Goal: Information Seeking & Learning: Learn about a topic

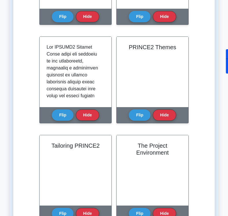
scroll to position [209, 0]
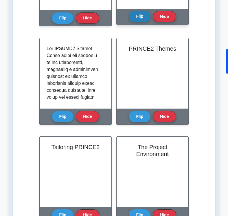
click at [137, 20] on button "Flip" at bounding box center [140, 16] width 22 height 11
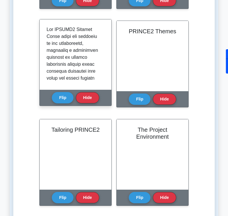
scroll to position [0, 0]
click at [65, 105] on div "Flip Hide" at bounding box center [75, 98] width 47 height 16
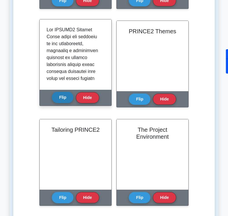
click at [64, 102] on button "Flip" at bounding box center [63, 97] width 22 height 11
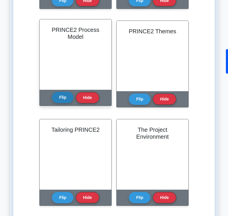
click at [64, 102] on button "Flip" at bounding box center [63, 97] width 22 height 11
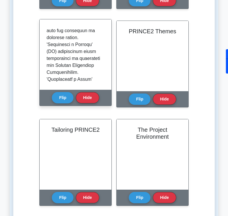
scroll to position [125, 0]
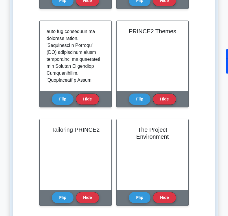
click at [201, 60] on div "Learn Introduction to PRINCE2 (PRINCE2 Foundation) with Interactive Flashcards …" at bounding box center [114, 84] width 183 height 453
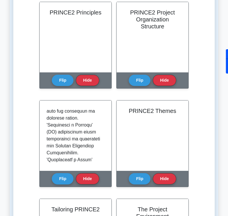
scroll to position [146, 0]
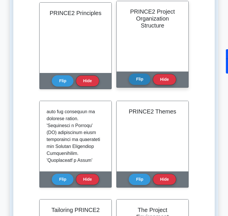
click at [140, 82] on button "Flip" at bounding box center [140, 79] width 22 height 11
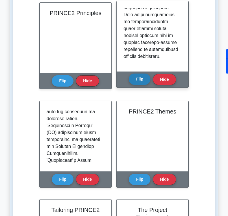
click at [140, 82] on button "Flip" at bounding box center [140, 79] width 22 height 11
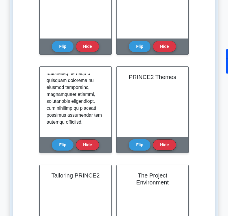
scroll to position [428, 0]
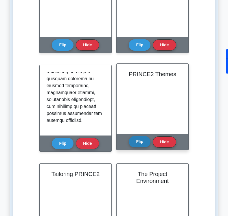
click at [137, 148] on div "Flip Hide" at bounding box center [152, 142] width 47 height 16
click at [138, 141] on button "Flip" at bounding box center [140, 141] width 22 height 11
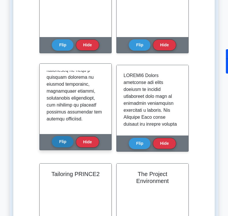
click at [57, 144] on button "Flip" at bounding box center [63, 141] width 22 height 11
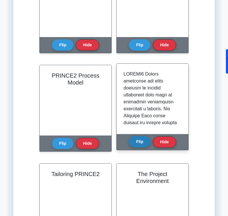
click at [132, 146] on button "Flip" at bounding box center [140, 141] width 22 height 11
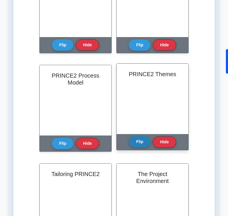
click at [134, 144] on button "Flip" at bounding box center [140, 141] width 22 height 11
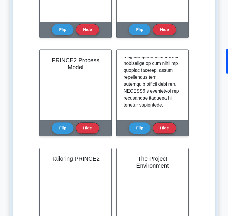
scroll to position [490, 0]
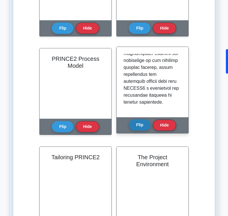
click at [141, 128] on button "Flip" at bounding box center [140, 124] width 22 height 11
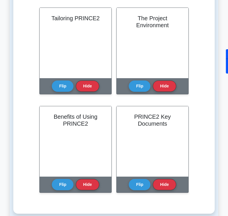
scroll to position [54, 0]
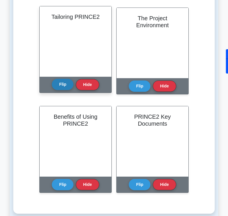
click at [66, 85] on button "Flip" at bounding box center [63, 84] width 22 height 11
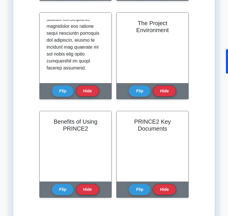
scroll to position [442, 0]
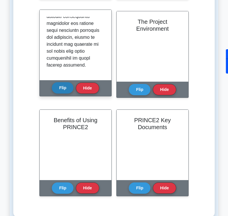
click at [61, 92] on button "Flip" at bounding box center [63, 87] width 22 height 11
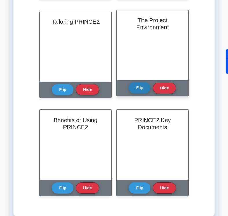
click at [138, 92] on button "Flip" at bounding box center [140, 87] width 22 height 11
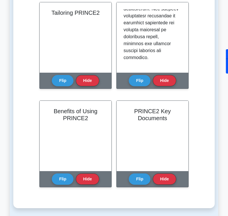
scroll to position [337, 0]
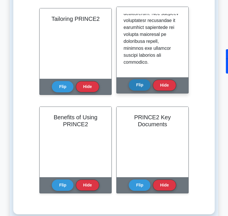
click at [143, 90] on button "Flip" at bounding box center [140, 84] width 22 height 11
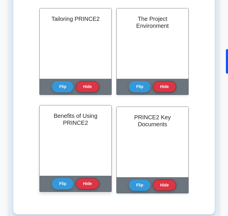
scroll to position [45, 0]
click at [63, 186] on button "Flip" at bounding box center [63, 183] width 22 height 11
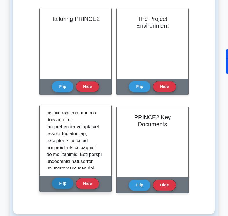
click at [63, 186] on button "Flip" at bounding box center [63, 183] width 22 height 11
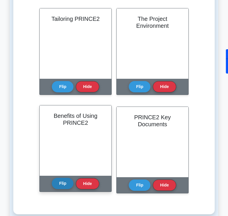
click at [63, 186] on button "Flip" at bounding box center [63, 183] width 22 height 11
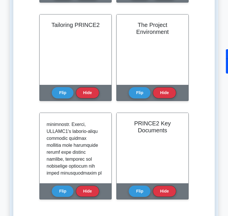
scroll to position [251, 0]
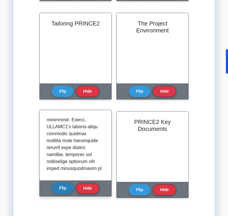
click at [63, 192] on button "Flip" at bounding box center [63, 188] width 22 height 11
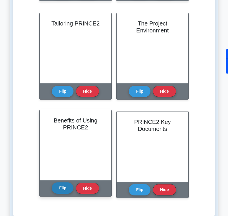
click at [64, 186] on button "Flip" at bounding box center [63, 188] width 22 height 11
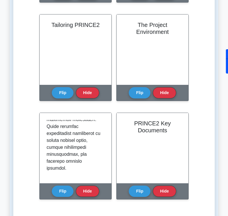
scroll to position [595, 0]
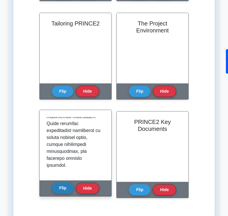
click at [61, 194] on button "Flip" at bounding box center [63, 188] width 22 height 11
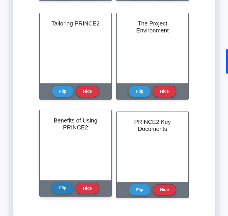
click at [61, 194] on button "Flip" at bounding box center [63, 188] width 22 height 11
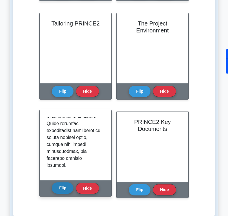
click at [63, 192] on button "Flip" at bounding box center [63, 188] width 22 height 11
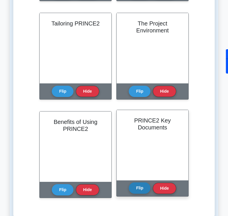
click at [134, 192] on button "Flip" at bounding box center [140, 188] width 22 height 11
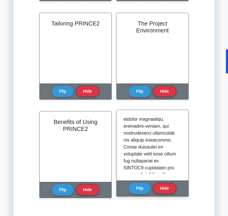
scroll to position [0, 0]
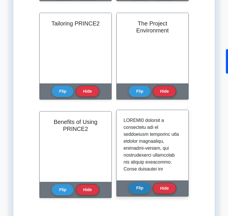
click at [135, 190] on button "Flip" at bounding box center [140, 188] width 22 height 11
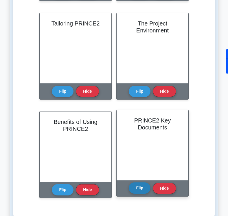
click at [135, 190] on button "Flip" at bounding box center [140, 188] width 22 height 11
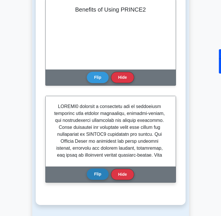
click at [98, 173] on button "Flip" at bounding box center [98, 174] width 22 height 11
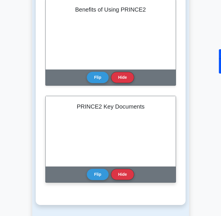
click at [111, 125] on div "PRINCE2 Key Documents" at bounding box center [111, 131] width 130 height 70
